Goal: Go to known website: Access a specific website the user already knows

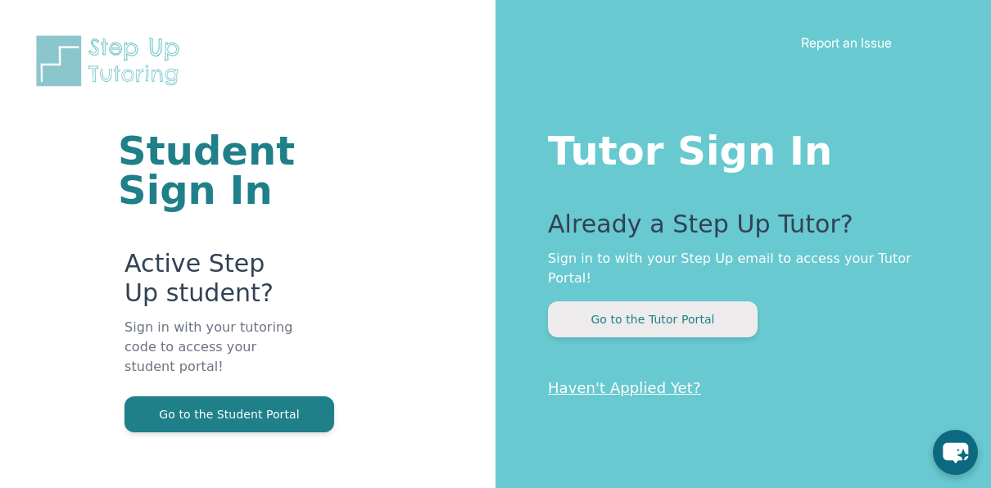
click at [647, 324] on button "Go to the Tutor Portal" at bounding box center [653, 319] width 210 height 36
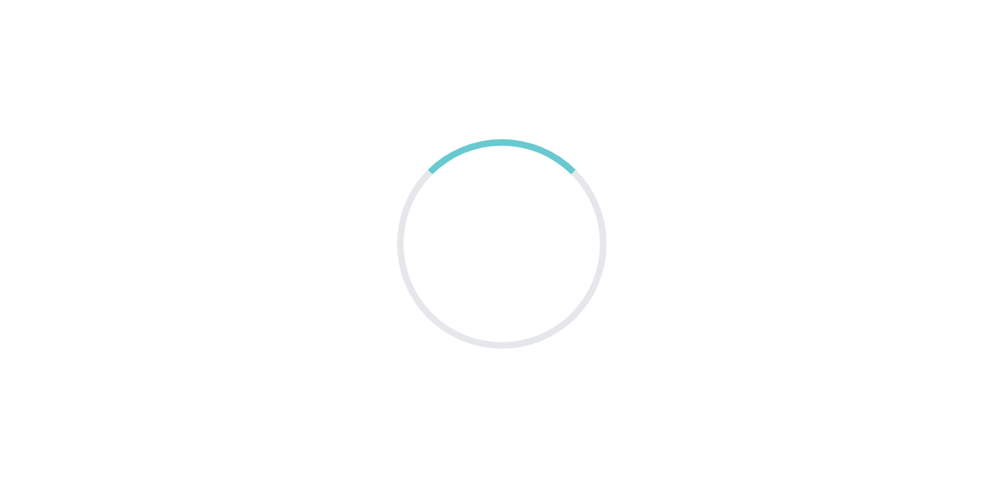
click at [672, 251] on main at bounding box center [501, 244] width 1003 height 488
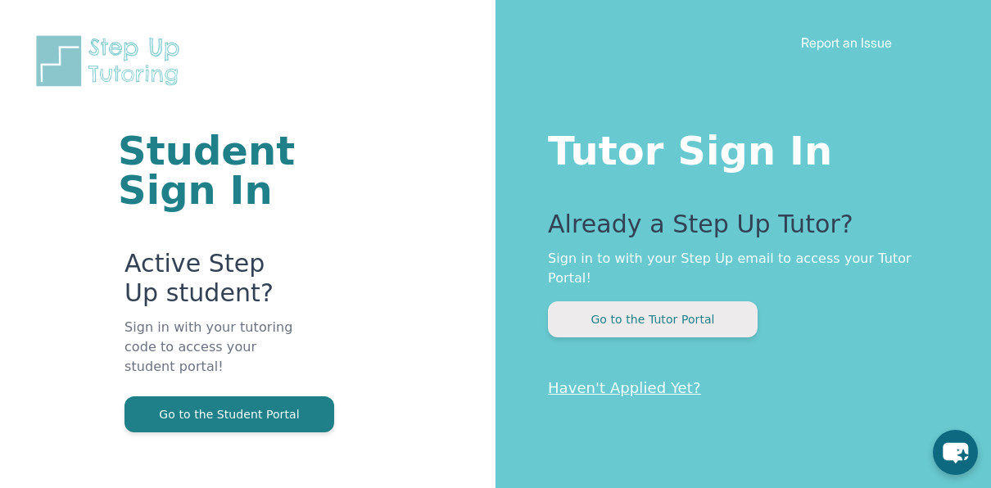
click at [590, 324] on button "Go to the Tutor Portal" at bounding box center [653, 319] width 210 height 36
